Goal: Find specific page/section: Find specific page/section

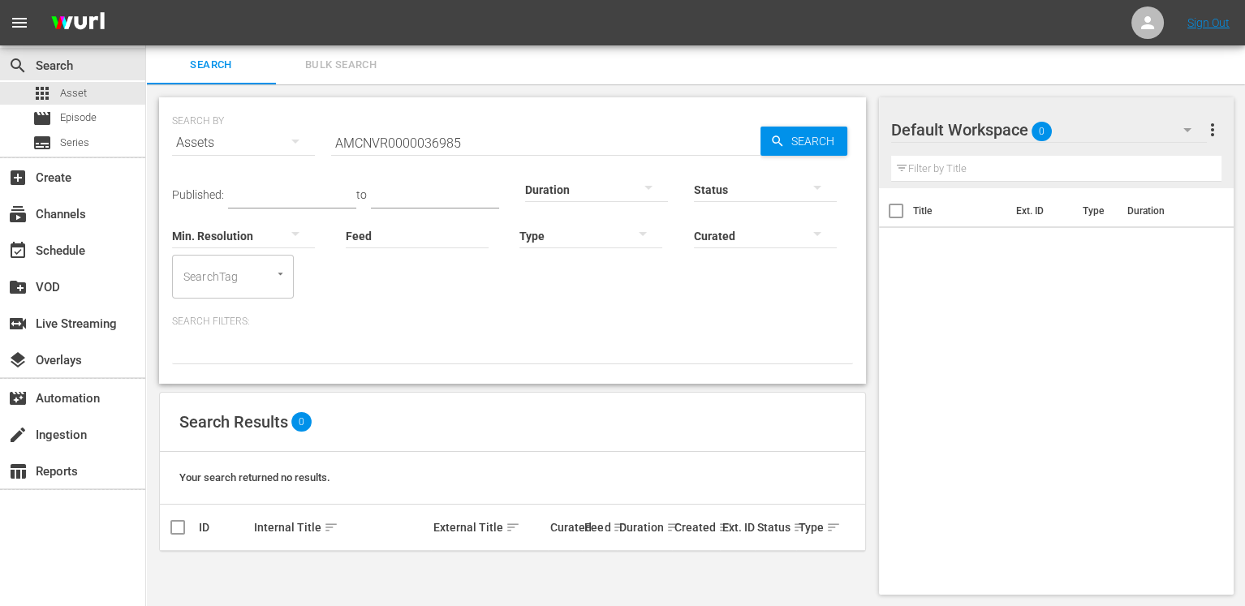
click at [600, 136] on input "AMCNVR0000036985" at bounding box center [545, 142] width 429 height 39
click at [783, 134] on icon "button" at bounding box center [777, 141] width 15 height 15
click at [537, 144] on input "AMCNVR0000036985" at bounding box center [545, 142] width 429 height 39
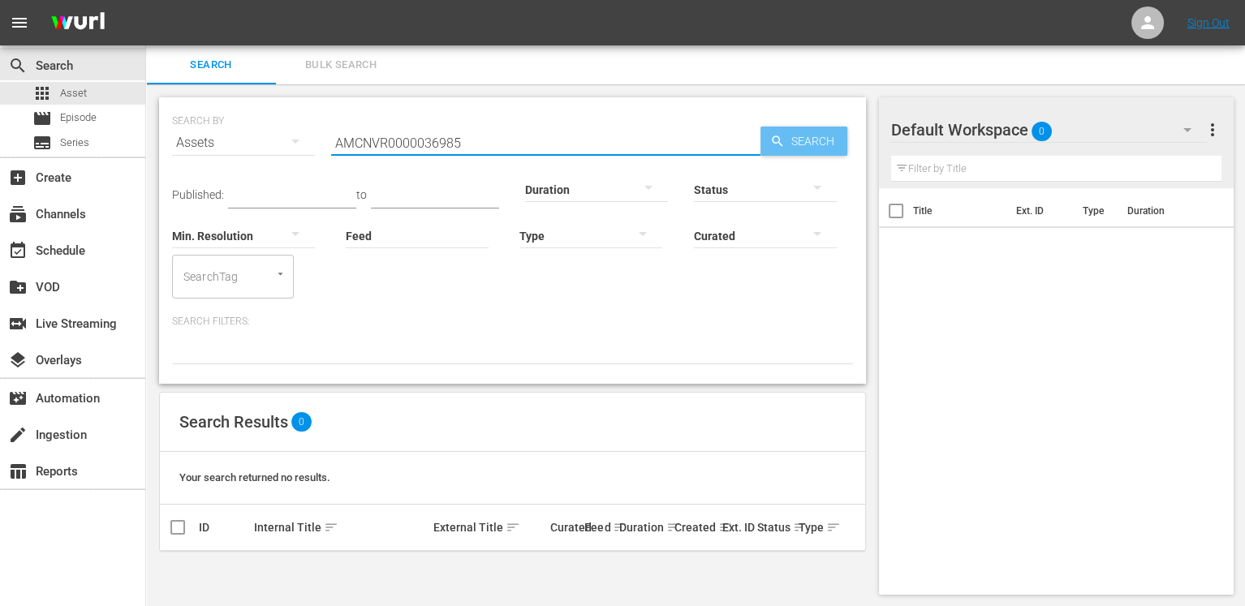
click at [787, 139] on span "Search" at bounding box center [816, 141] width 62 height 29
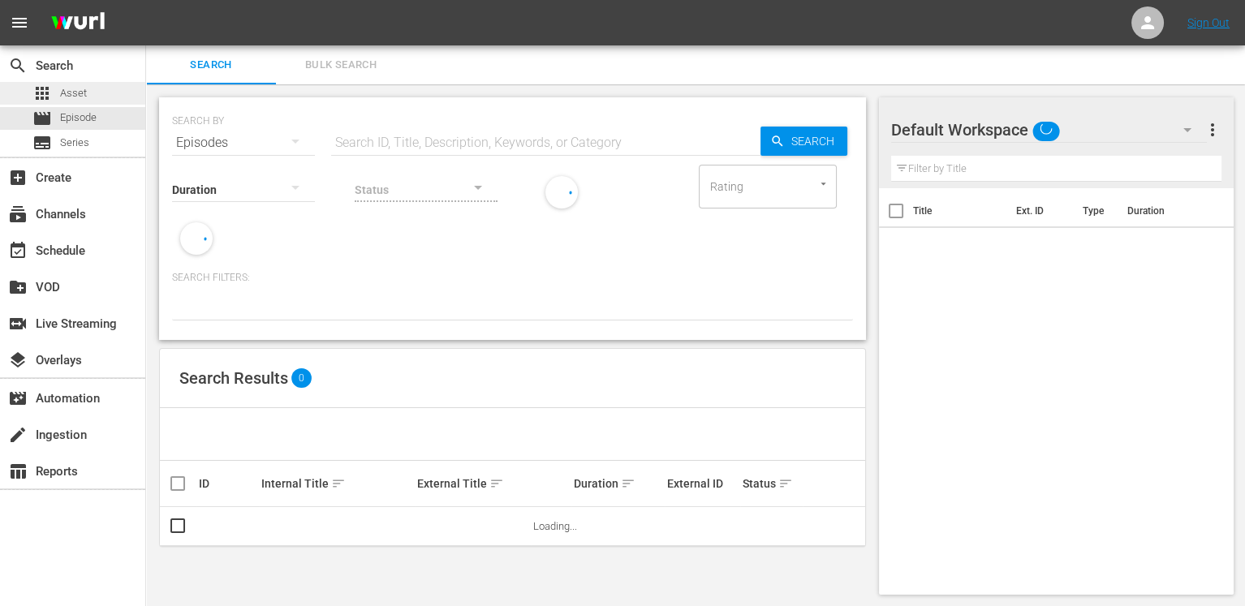
click at [90, 92] on div "apps Asset" at bounding box center [72, 93] width 145 height 23
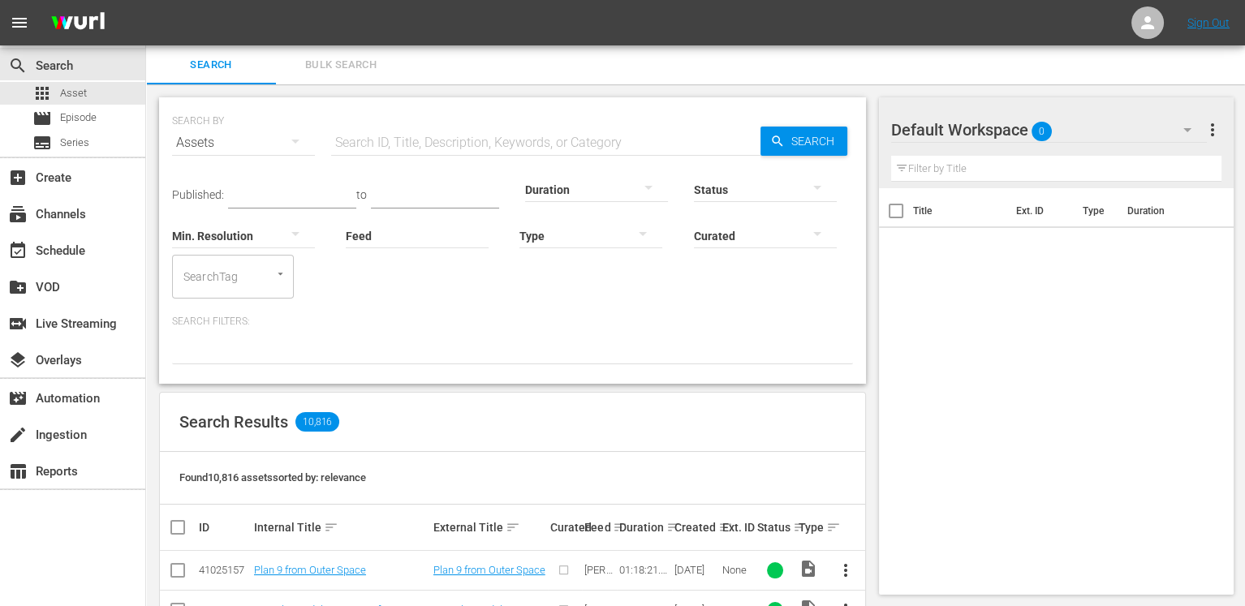
click at [450, 131] on input "text" at bounding box center [545, 142] width 429 height 39
paste input "AMCNVR0000036985"
type input "AMCNVR0000036985"
click at [642, 592] on td "01:25:13.476" at bounding box center [644, 610] width 55 height 40
click at [523, 146] on input "text" at bounding box center [545, 142] width 429 height 39
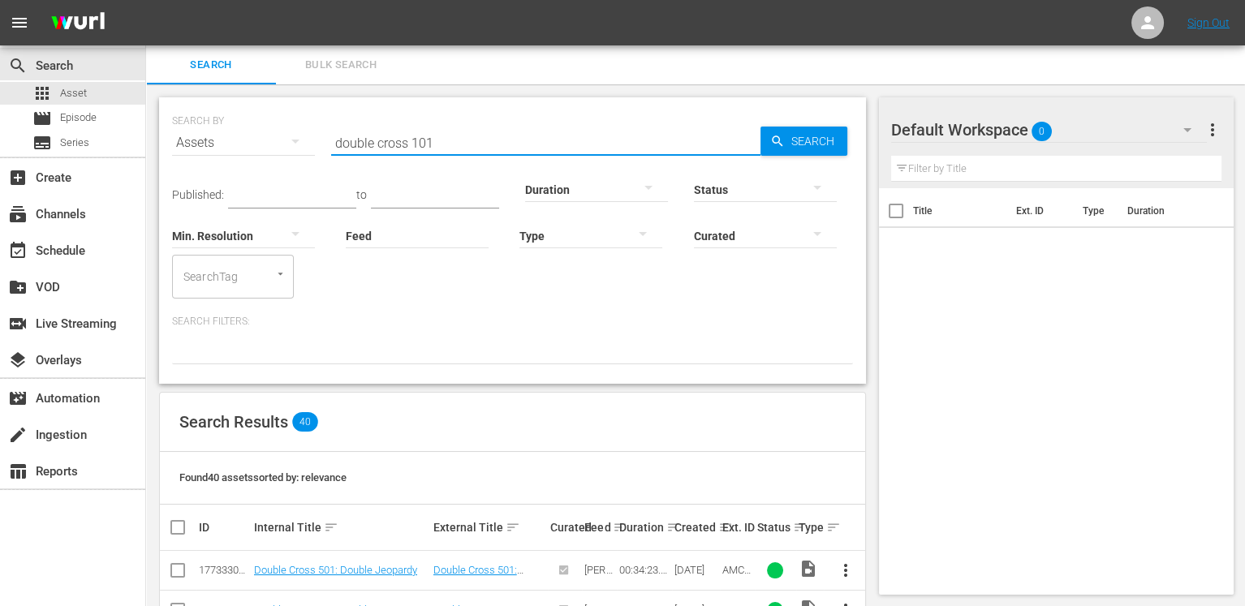
type input "double cross 101"
click at [423, 148] on input "text" at bounding box center [545, 142] width 429 height 39
type input "double cross 101"
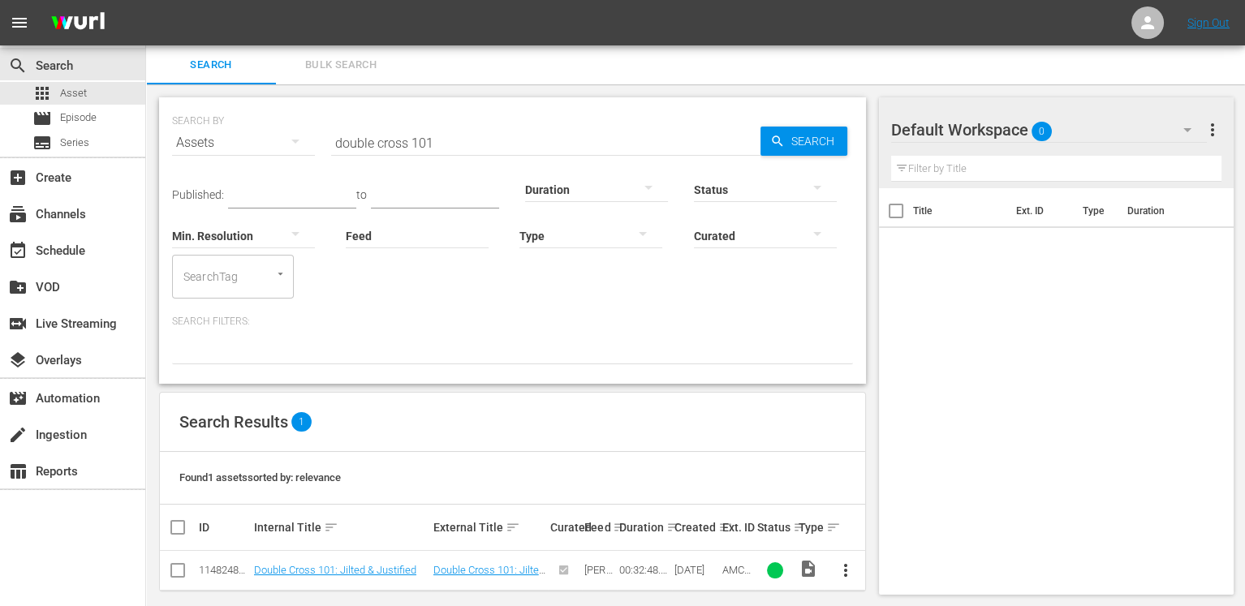
drag, startPoint x: 665, startPoint y: 355, endPoint x: 600, endPoint y: 359, distance: 65.0
click at [600, 359] on div at bounding box center [512, 351] width 681 height 28
